Goal: Task Accomplishment & Management: Complete application form

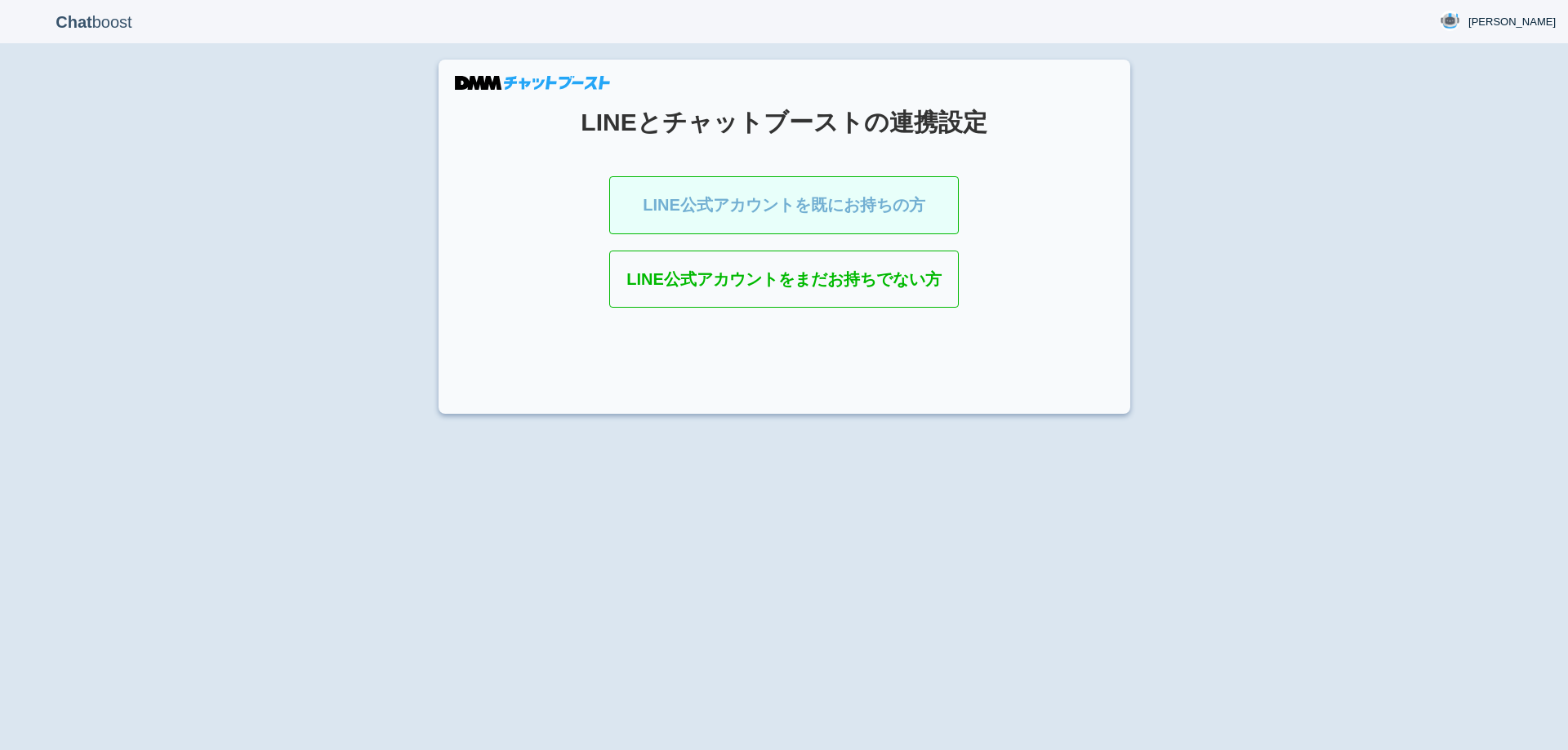
click at [838, 214] on link "LINE公式アカウントを既にお持ちの方" at bounding box center [784, 205] width 350 height 58
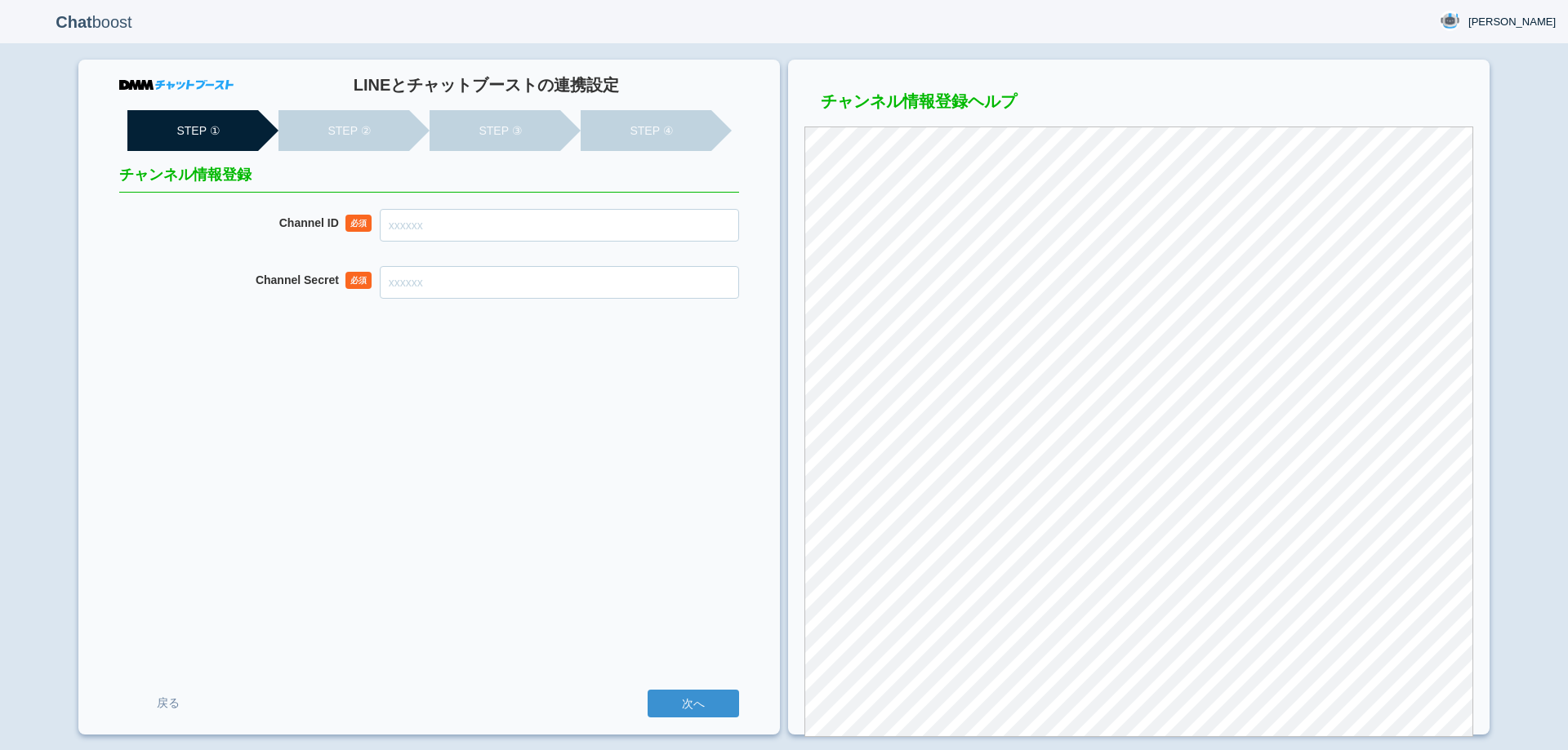
click at [524, 217] on input "Channel ID" at bounding box center [559, 225] width 360 height 33
click at [580, 285] on input "Channel Secret" at bounding box center [559, 283] width 360 height 33
click at [522, 228] on input "Channel ID" at bounding box center [559, 225] width 360 height 33
paste input "2007911745"
type input "2007911745"
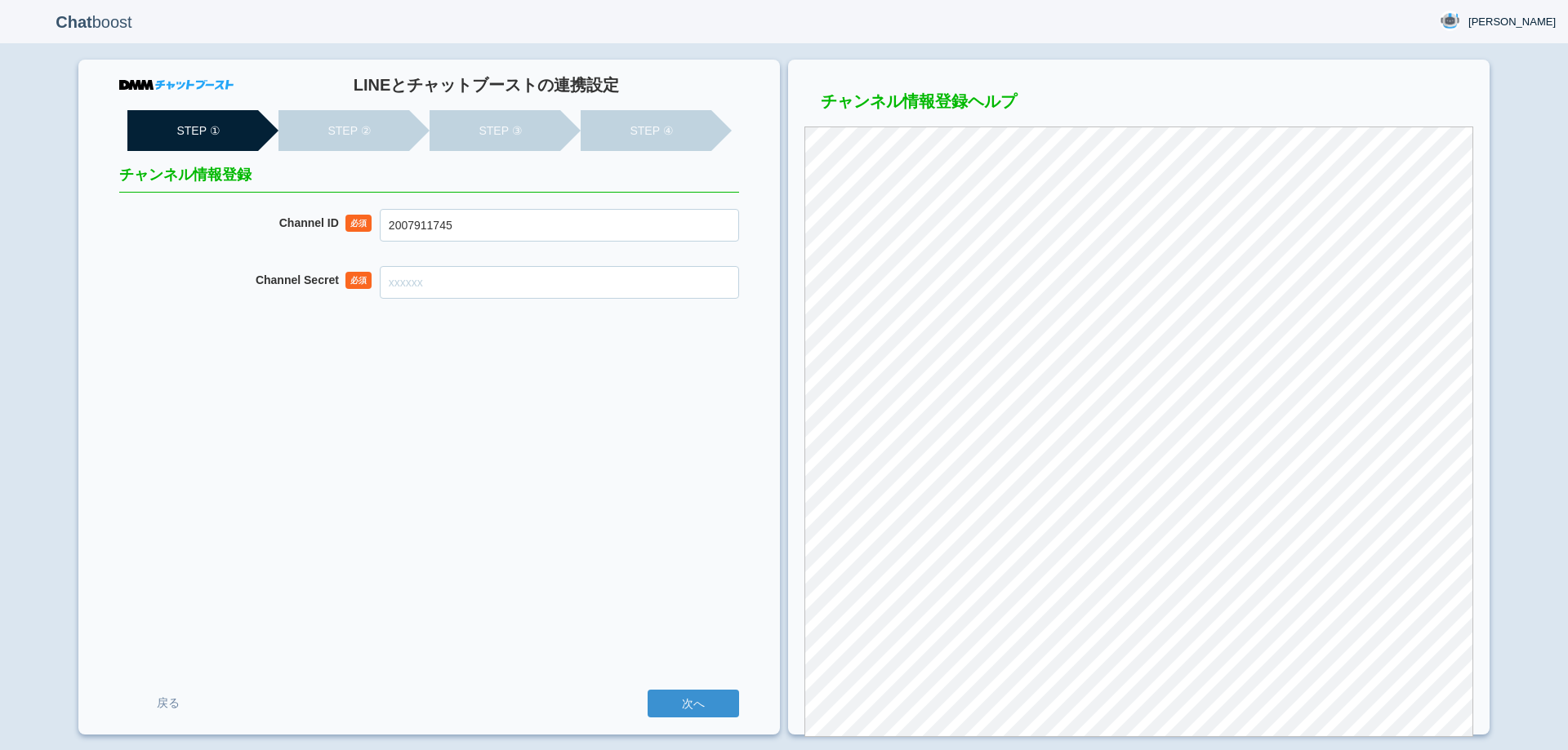
click at [574, 284] on input "Channel Secret" at bounding box center [559, 283] width 360 height 33
paste input "f0219bc7a16fe0b218133b62a2fd1e60"
type input "f0219bc7a16fe0b218133b62a2fd1e60"
click at [596, 471] on div "LINEとチャットブーストの連携設定 STEP ① STEP ② STEP ③ STEP ④ チャンネル情報登録 Channel ID 必須 20079117…" at bounding box center [429, 396] width 702 height 675
click at [598, 427] on div "LINEとチャットブーストの連携設定 STEP ① STEP ② STEP ③ STEP ④ チャンネル情報登録 Channel ID 必須 20079117…" at bounding box center [429, 396] width 702 height 675
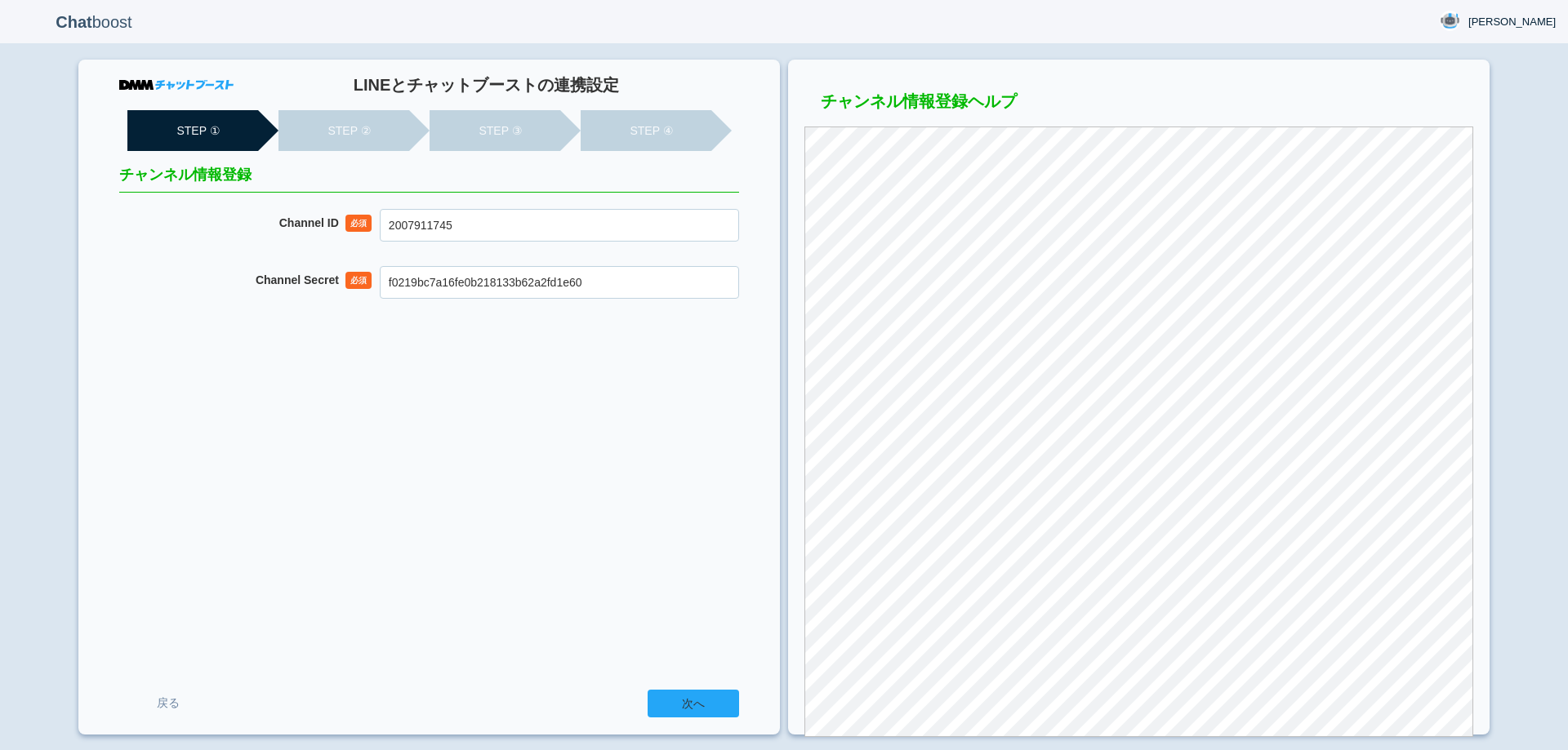
click at [709, 710] on input "次へ" at bounding box center [693, 704] width 91 height 28
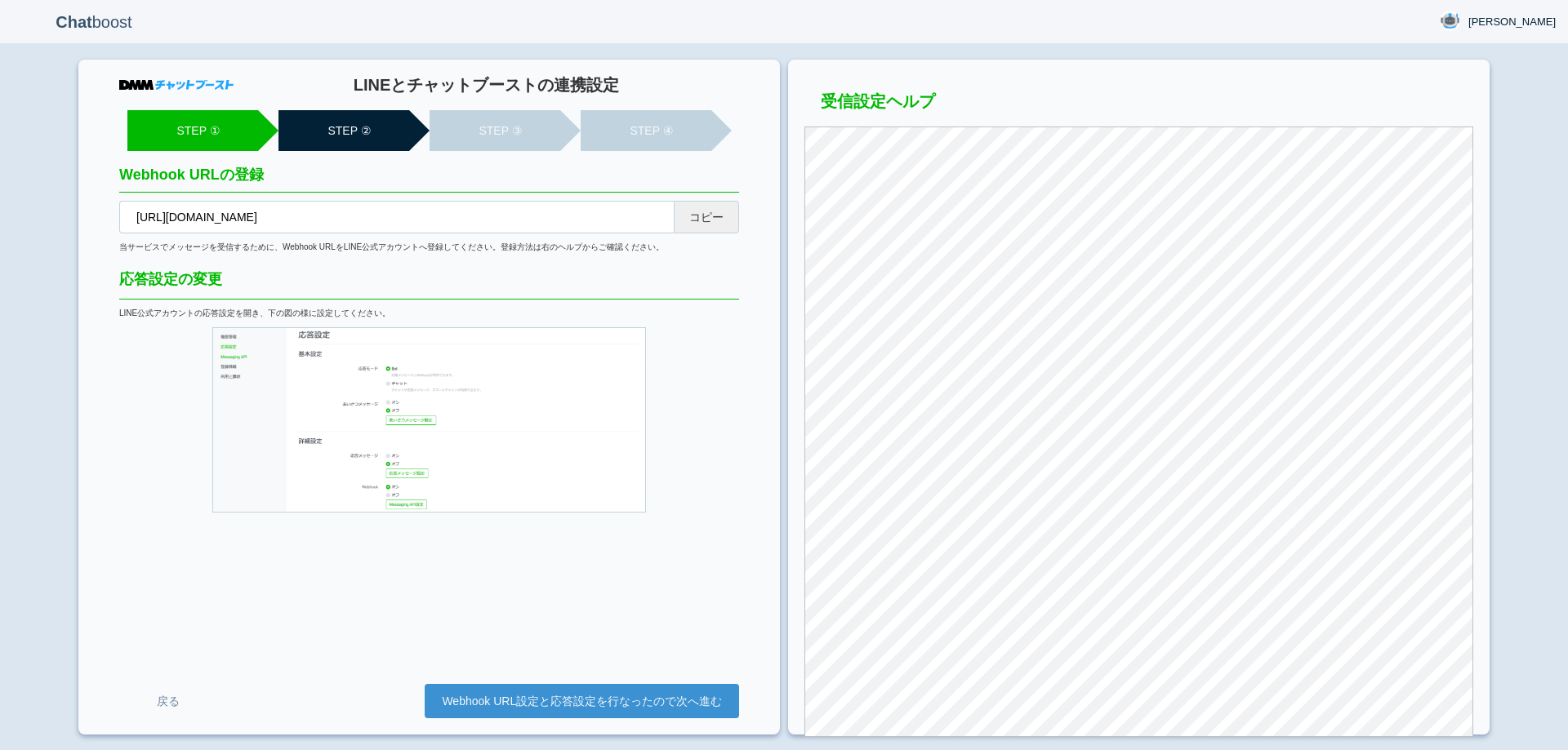
click at [711, 218] on button "コピー" at bounding box center [706, 217] width 65 height 33
click at [591, 714] on link "Webhook URL設定と応答設定を行なったので次へ進む" at bounding box center [582, 701] width 314 height 35
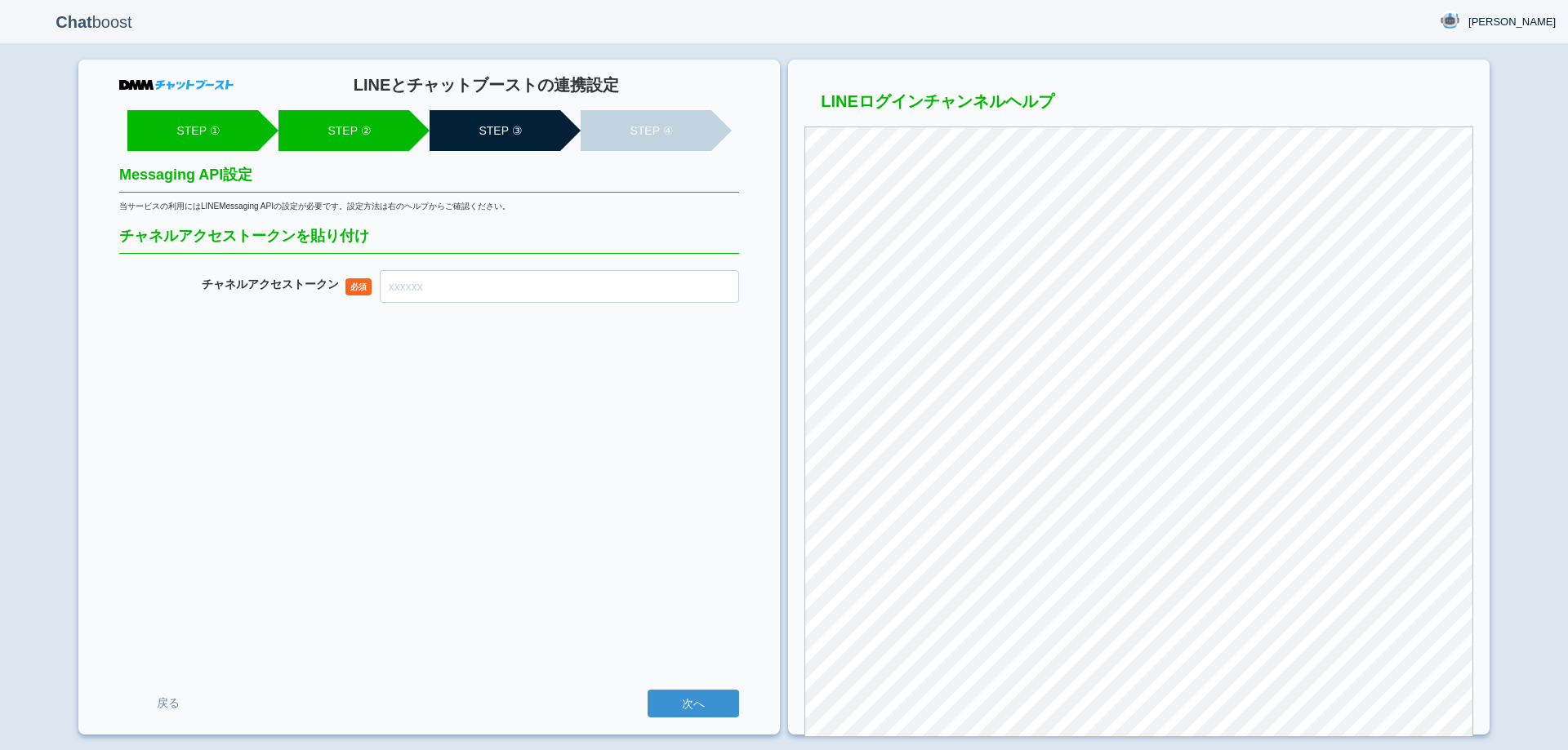
drag, startPoint x: 373, startPoint y: 284, endPoint x: 496, endPoint y: 289, distance: 123.1
click at [386, 285] on dl "チャネル アクセストークン 必須" at bounding box center [429, 287] width 620 height 33
click at [495, 289] on input "チャネル アクセストークン" at bounding box center [559, 287] width 360 height 33
paste input "LLtlxsOvhxGFepMJtoSoSXW/NGhrJ0fX7keMwIMzSslPS4dY9Wf+Jco6ImDEbmBOjfM+5mv3rVZ+4Ao…"
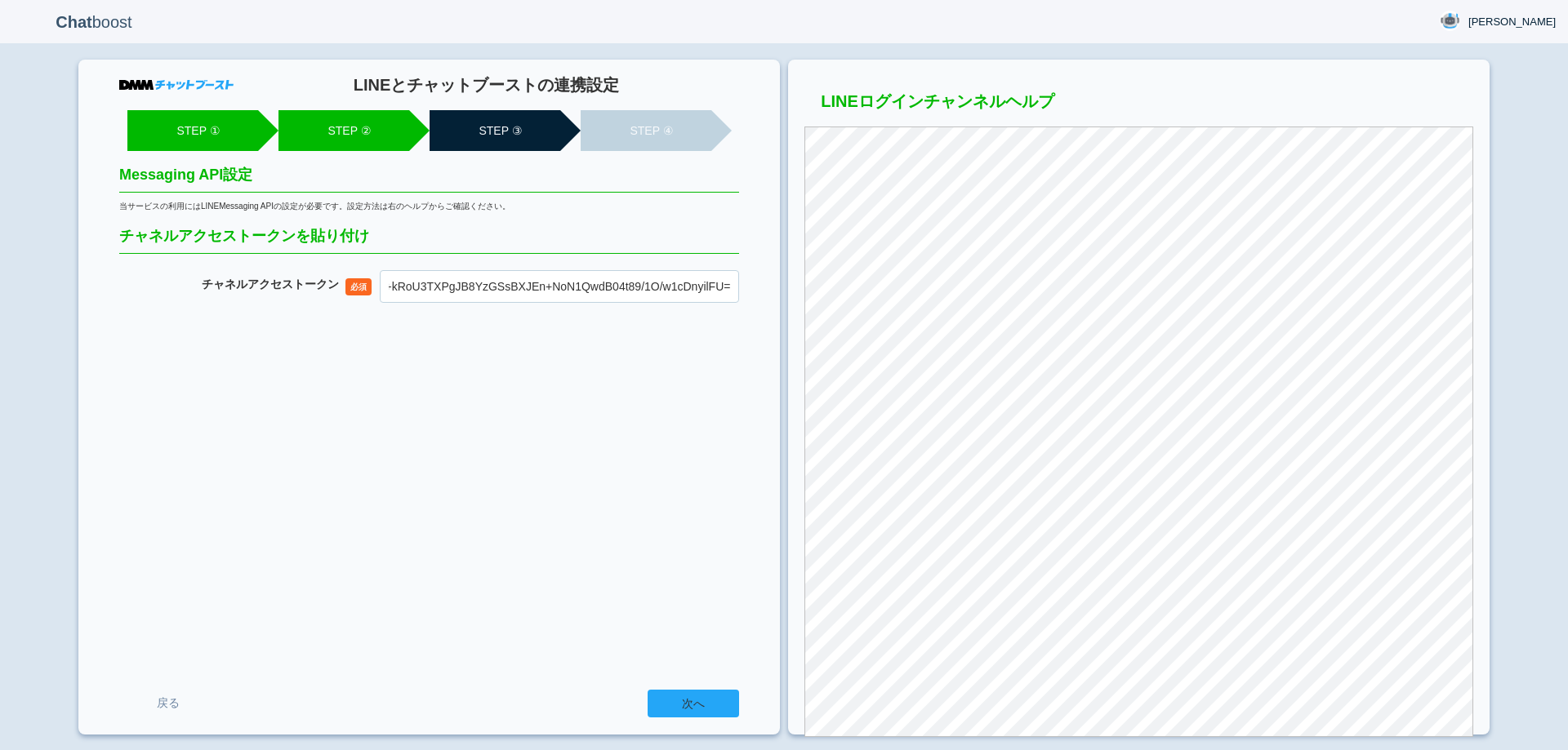
type input "LLtlxsOvhxGFepMJtoSoSXW/NGhrJ0fX7keMwIMzSslPS4dY9Wf+Jco6ImDEbmBOjfM+5mv3rVZ+4Ao…"
click at [702, 705] on input "次へ" at bounding box center [693, 704] width 91 height 28
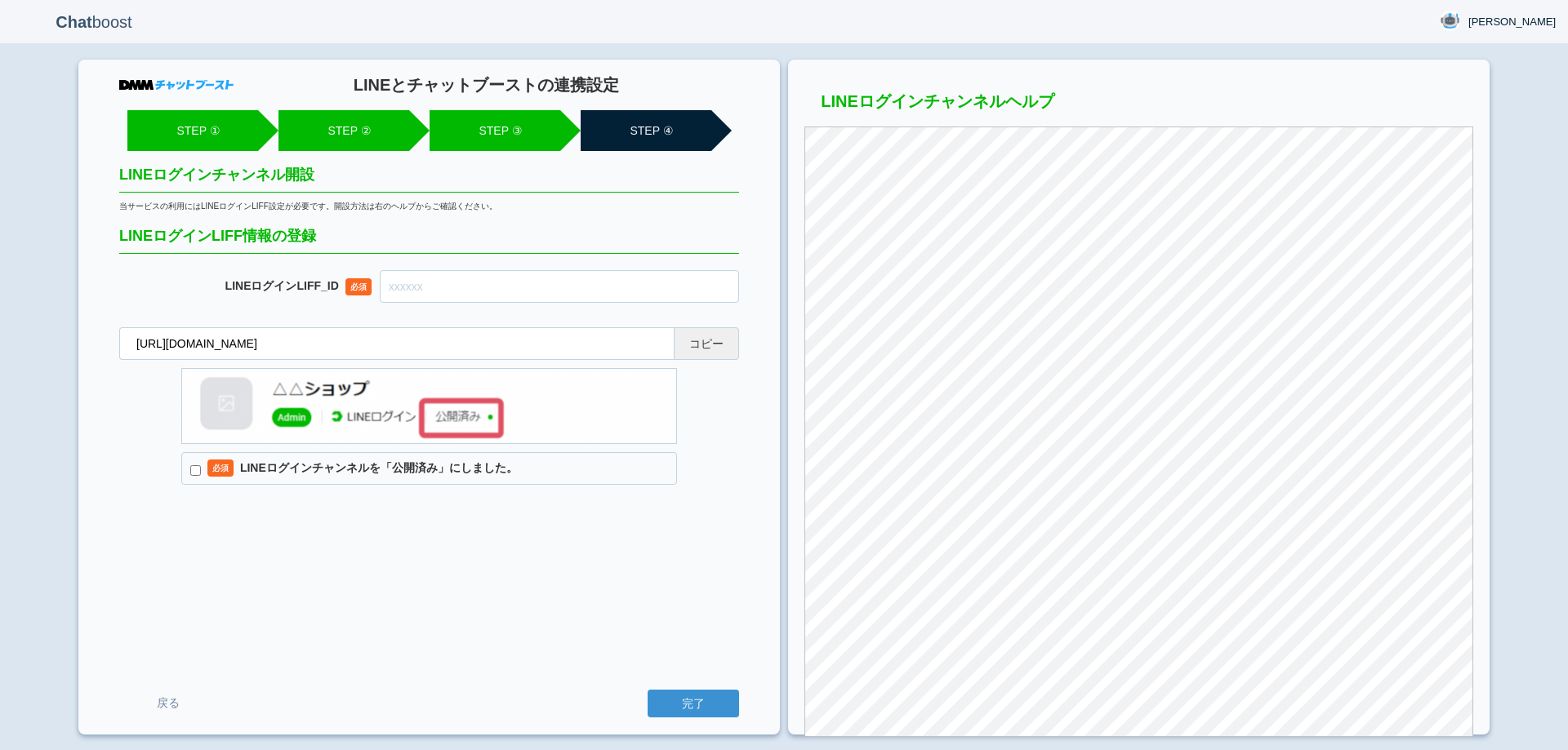
click at [711, 338] on button "コピー" at bounding box center [706, 344] width 65 height 33
click at [573, 295] on input "text" at bounding box center [559, 287] width 360 height 33
paste input "2007911761-lwK6Ekrp"
type input "2007911761-lwK6Ekrp"
click at [193, 470] on input "必須 LINEログインチャンネルを「公開済み」にしました。" at bounding box center [195, 470] width 11 height 11
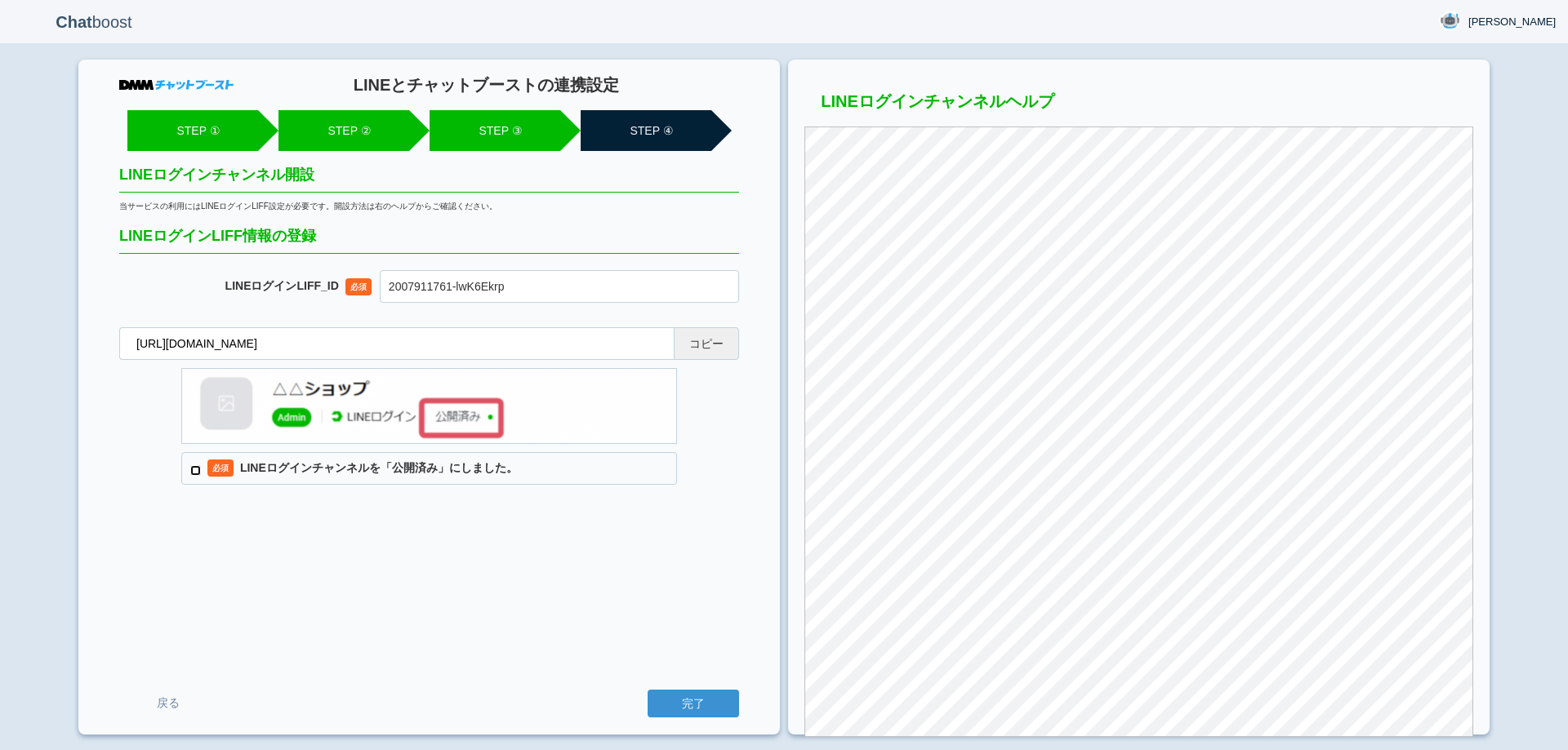
checkbox input "true"
click at [713, 354] on button "コピー" at bounding box center [706, 344] width 65 height 33
click at [710, 701] on input "完了" at bounding box center [693, 704] width 91 height 28
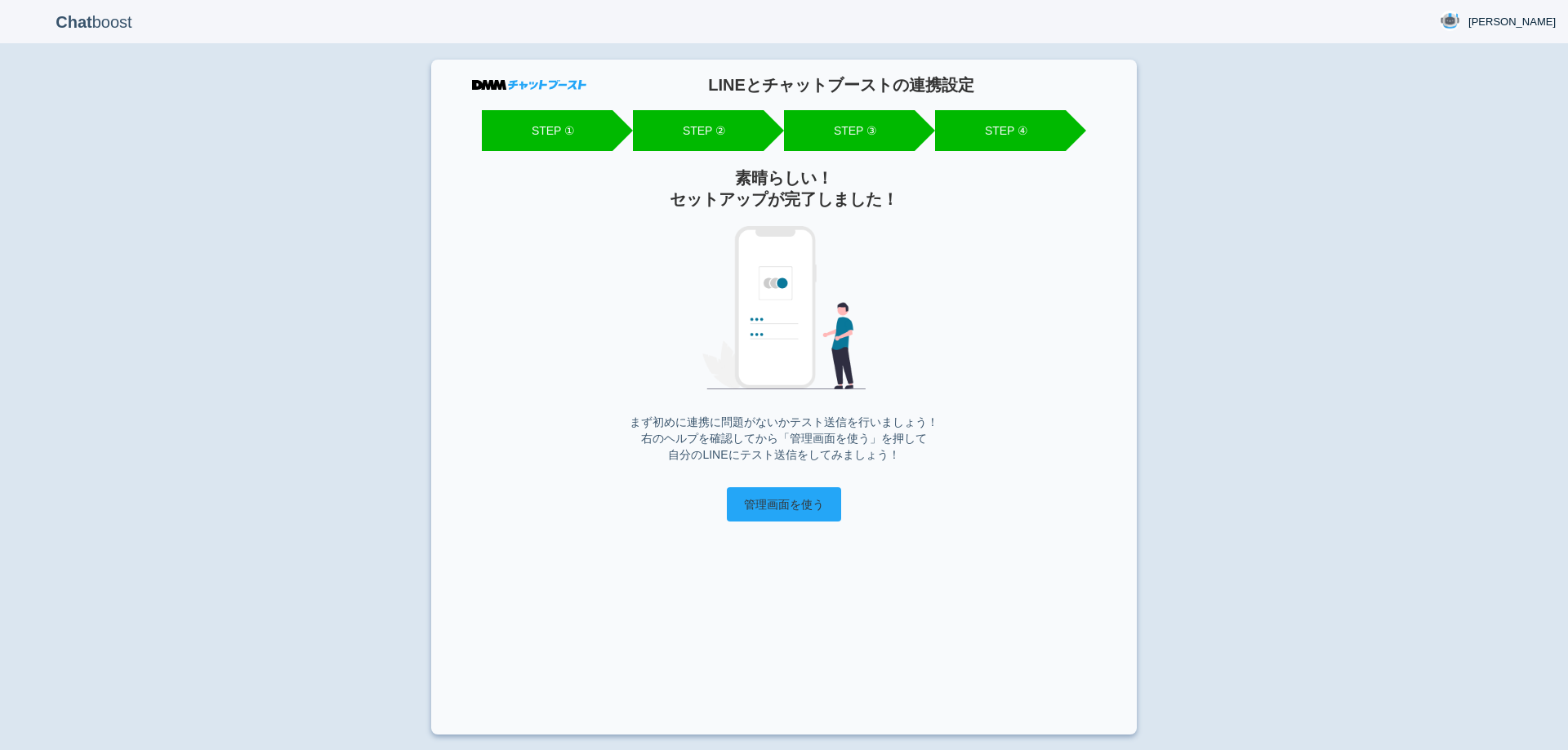
click at [785, 512] on input "管理画面を使う" at bounding box center [784, 505] width 114 height 35
